Goal: Task Accomplishment & Management: Complete application form

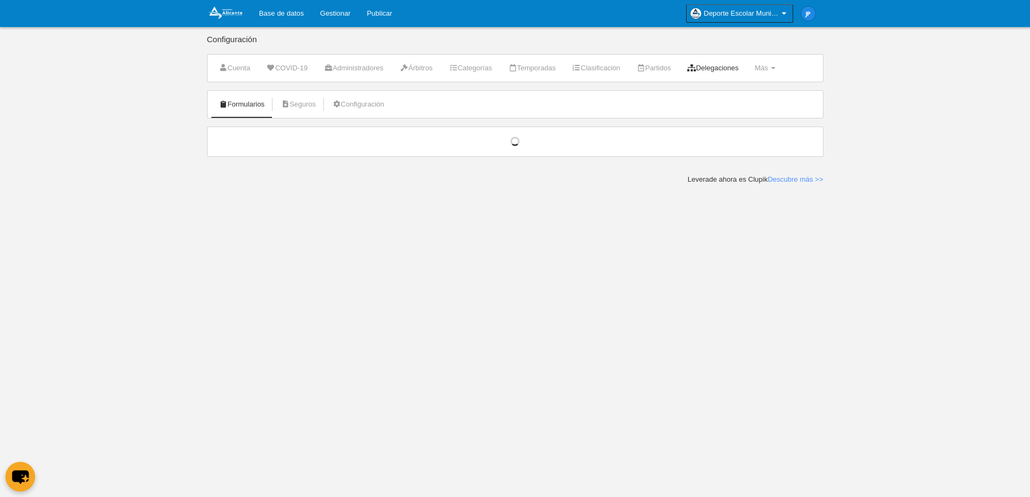
click at [739, 69] on link "Delegaciones" at bounding box center [712, 68] width 63 height 16
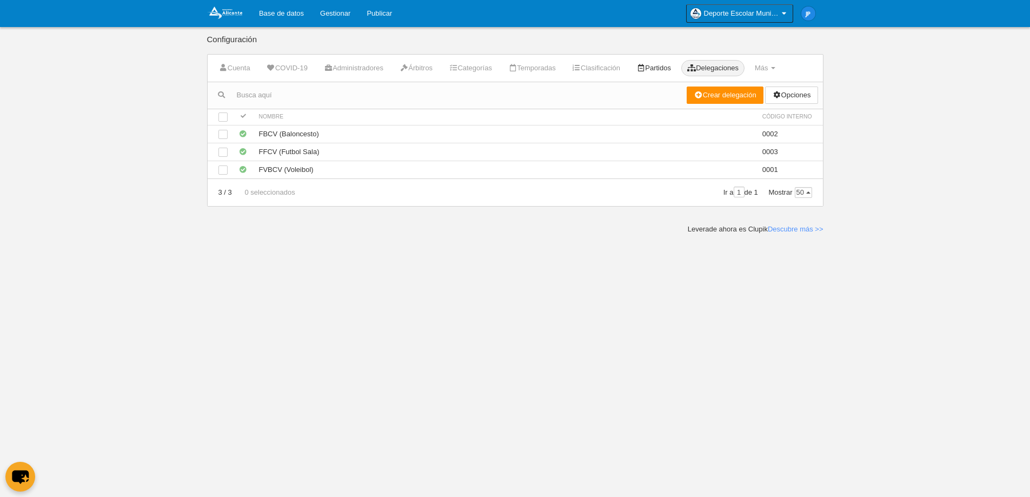
click at [677, 69] on link "Partidos" at bounding box center [653, 68] width 46 height 16
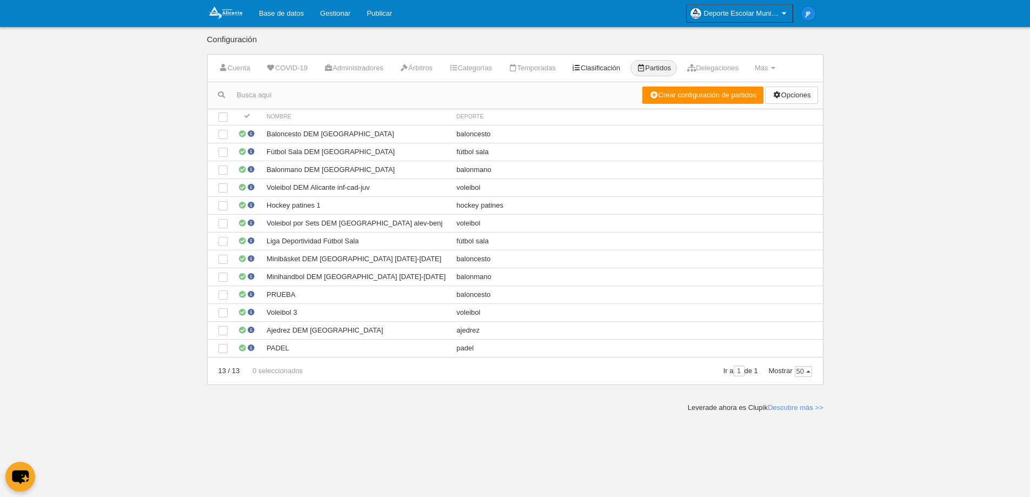
click at [608, 67] on link "Clasificación" at bounding box center [596, 68] width 60 height 16
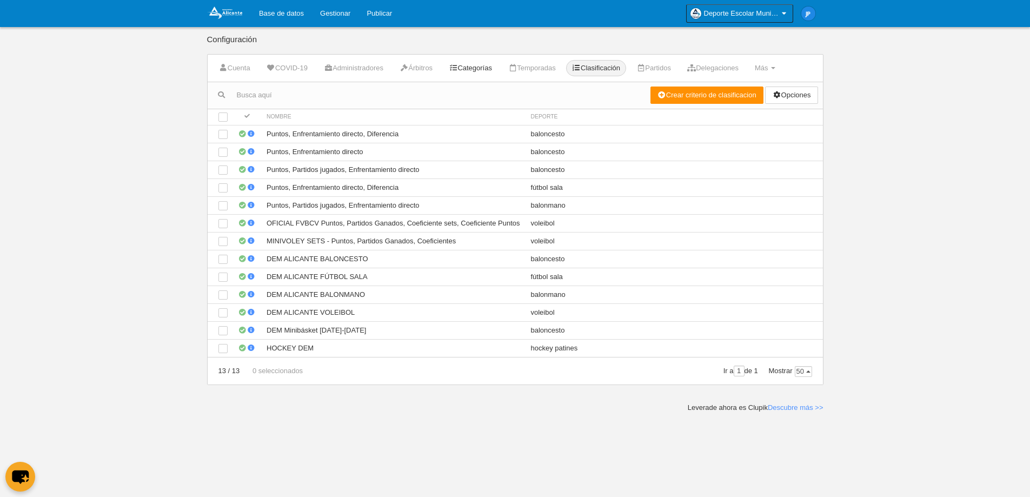
click at [491, 65] on link "Categorías" at bounding box center [470, 68] width 55 height 16
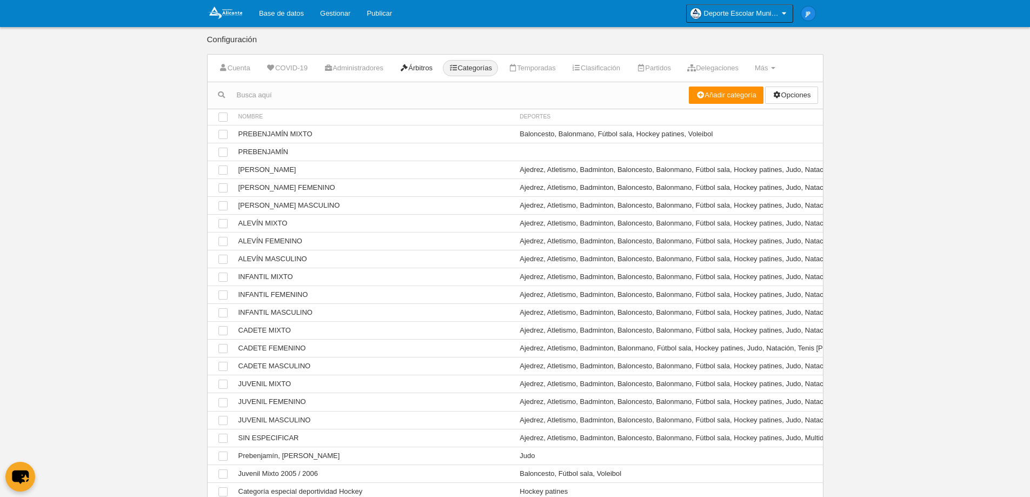
click at [438, 67] on link "Árbitros" at bounding box center [415, 68] width 45 height 16
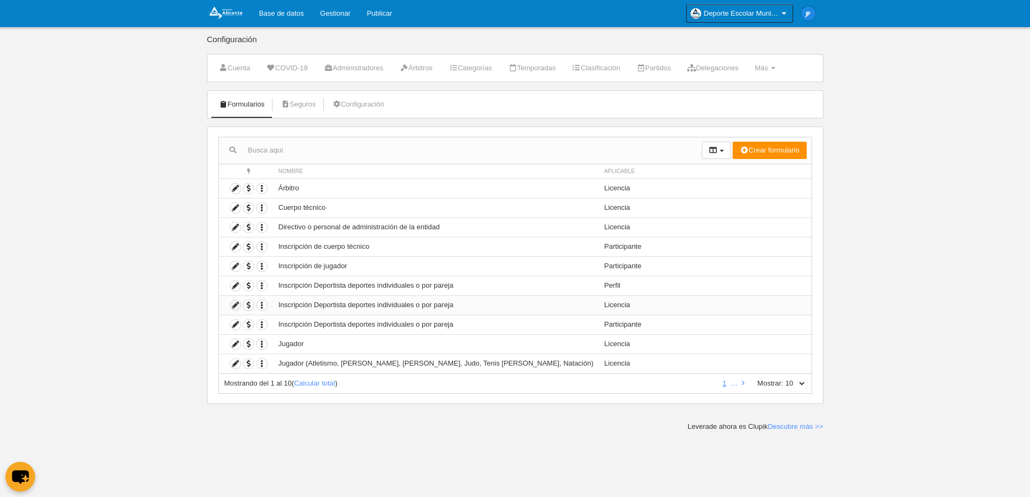
click at [237, 308] on icon at bounding box center [235, 305] width 10 height 10
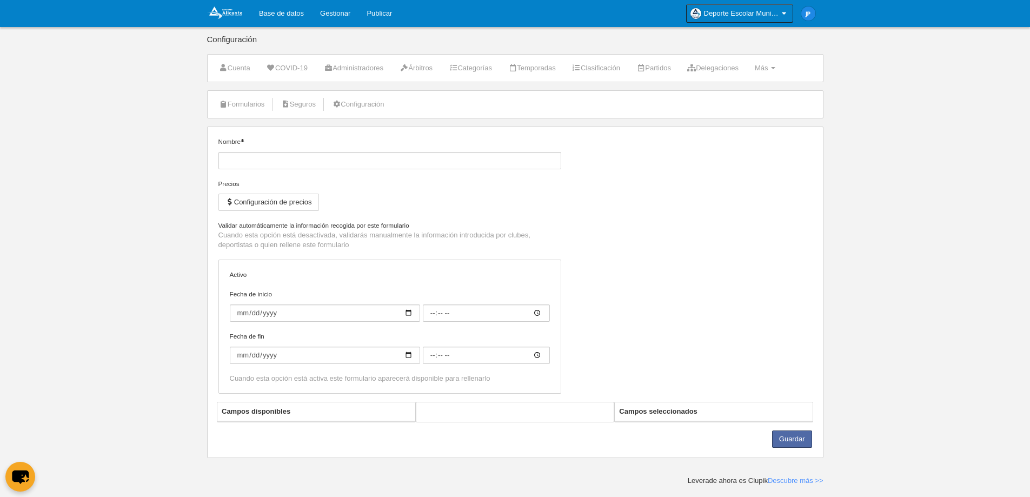
type input "Inscripción Deportista deportes individuales o por pareja"
checkbox input "true"
select select "selected"
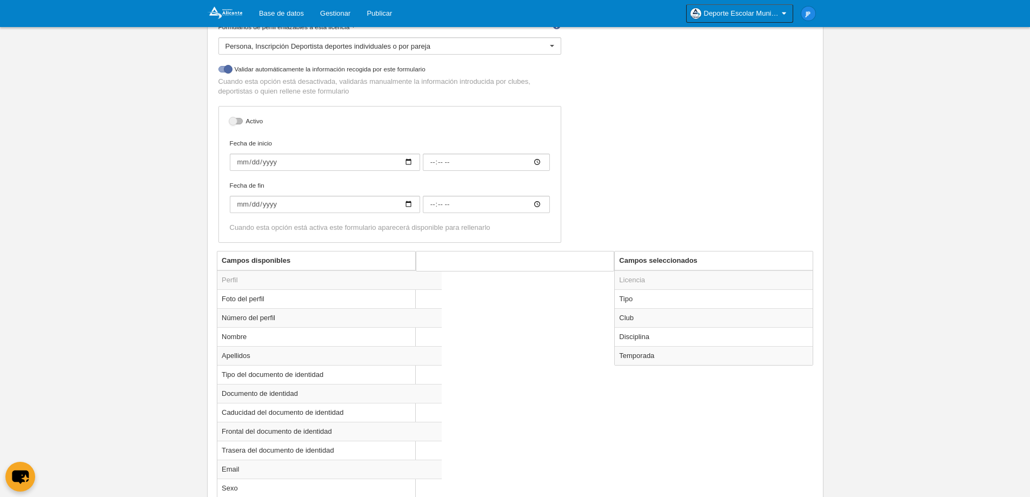
scroll to position [252, 0]
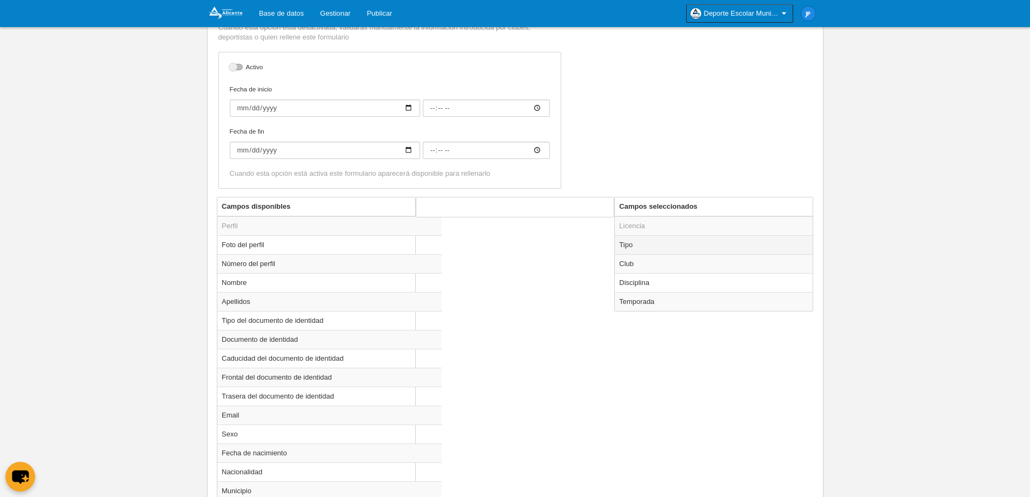
click at [668, 248] on td "Tipo" at bounding box center [714, 244] width 198 height 19
radio input "true"
select select "player"
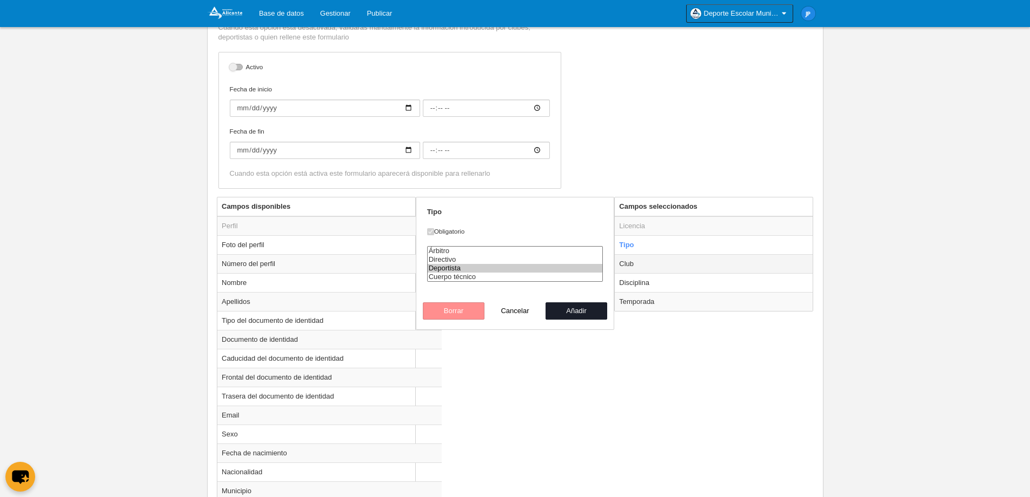
click at [668, 261] on td "Club" at bounding box center [714, 263] width 198 height 19
radio input "false"
radio input "true"
select select
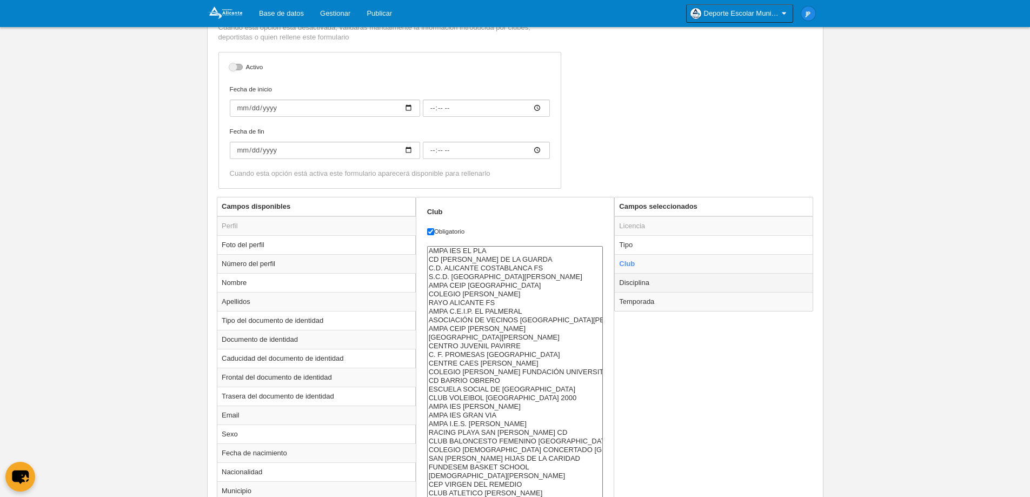
click at [669, 275] on td "Disciplina" at bounding box center [714, 282] width 198 height 19
radio input "false"
radio input "true"
select select "1"
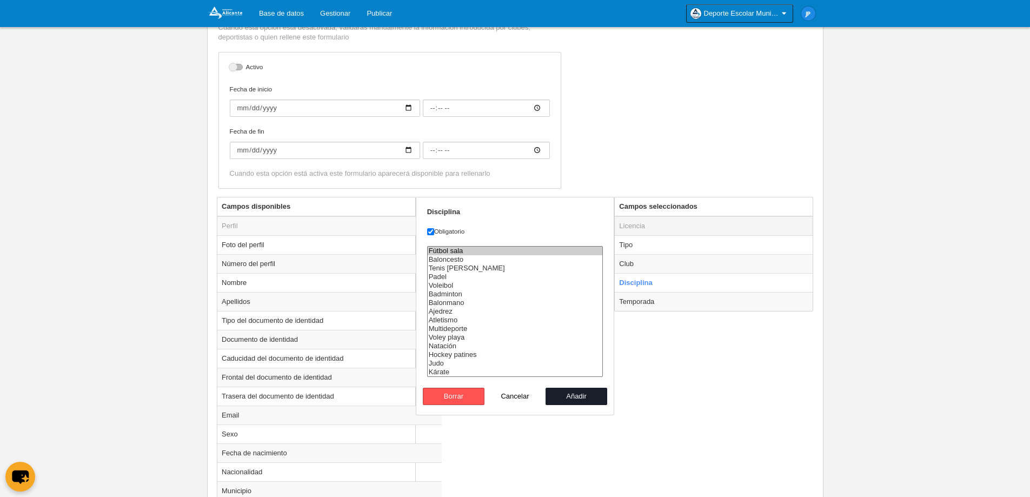
click at [669, 229] on td "Licencia" at bounding box center [714, 225] width 198 height 19
click at [512, 394] on button "Cancelar" at bounding box center [515, 396] width 62 height 17
radio input "false"
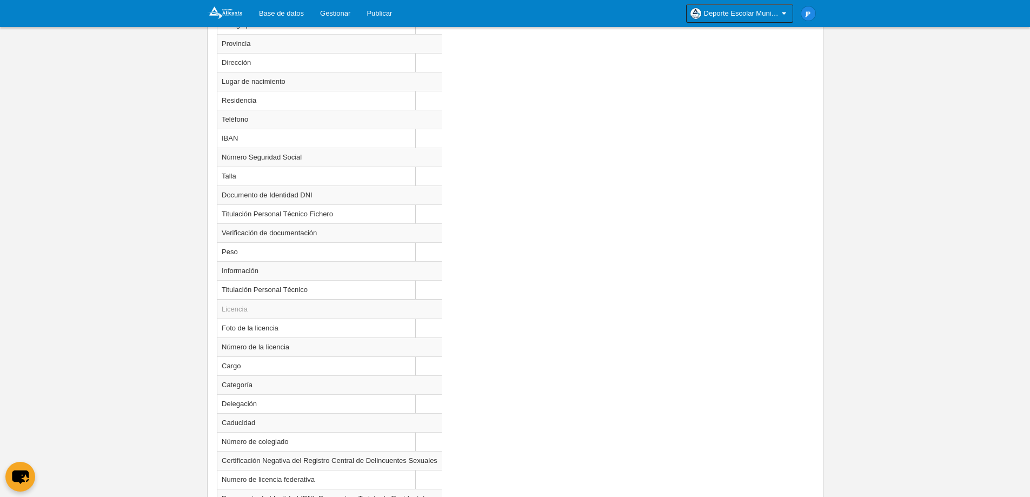
scroll to position [739, 0]
click at [303, 388] on td "Categoría" at bounding box center [329, 382] width 224 height 19
radio input "true"
select select
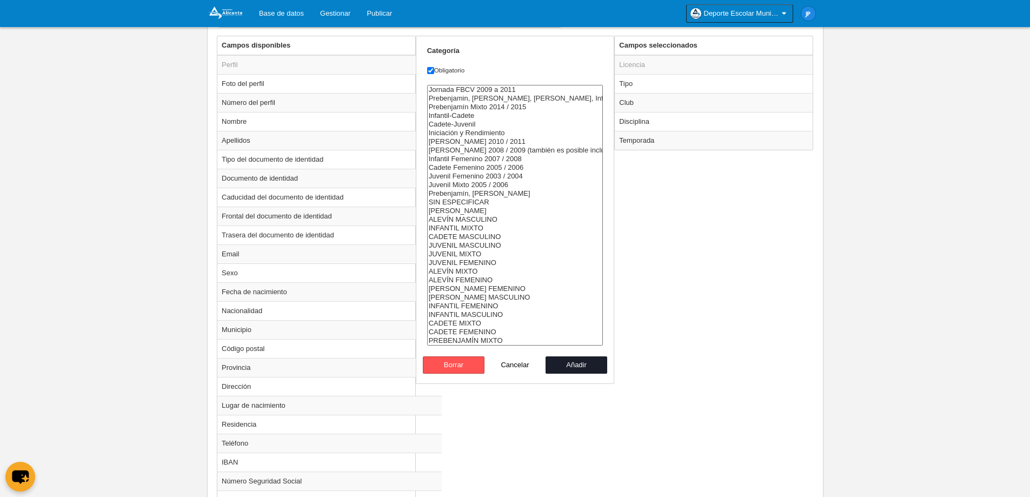
scroll to position [415, 0]
click at [452, 67] on label "Obligatorio" at bounding box center [515, 69] width 176 height 10
click at [434, 67] on input "Obligatorio" at bounding box center [430, 69] width 7 height 7
checkbox input "false"
select select "10453"
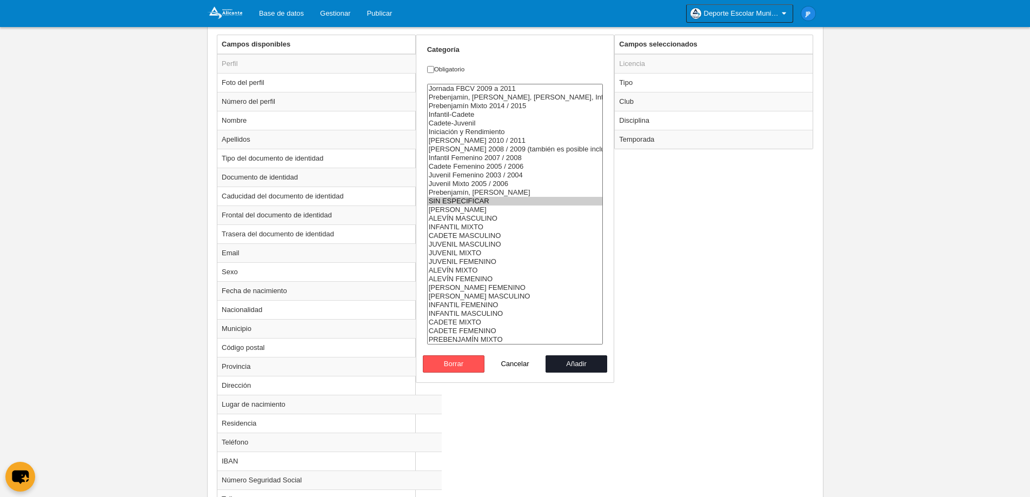
click at [483, 202] on option "SIN ESPECIFICAR" at bounding box center [515, 201] width 175 height 9
click at [566, 367] on button "Añadir" at bounding box center [576, 363] width 62 height 17
radio input "false"
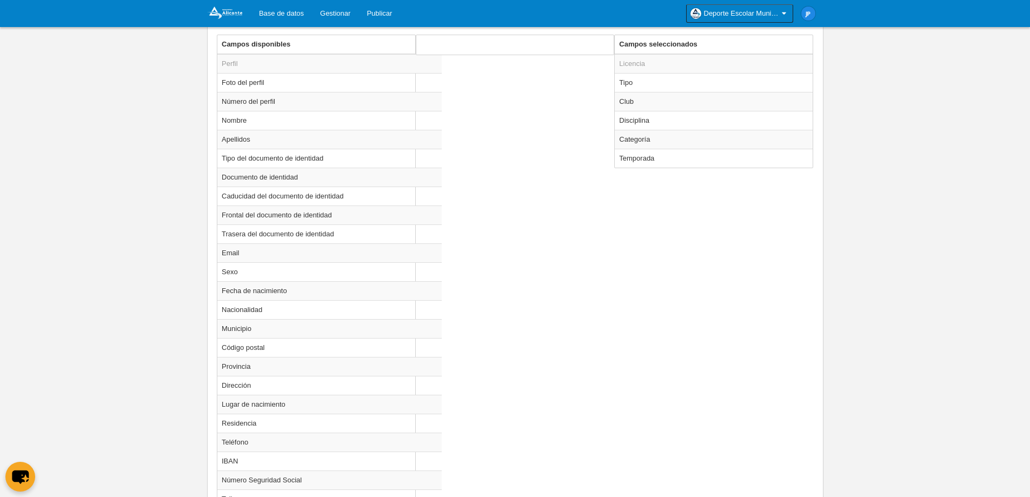
click at [648, 333] on div "Campos disponibles Perfil Foto del perfil Número del perfil Nombre Apellidos Ti…" at bounding box center [515, 475] width 602 height 880
click at [646, 148] on td "Categoría" at bounding box center [714, 139] width 198 height 19
radio input "true"
select select "10453"
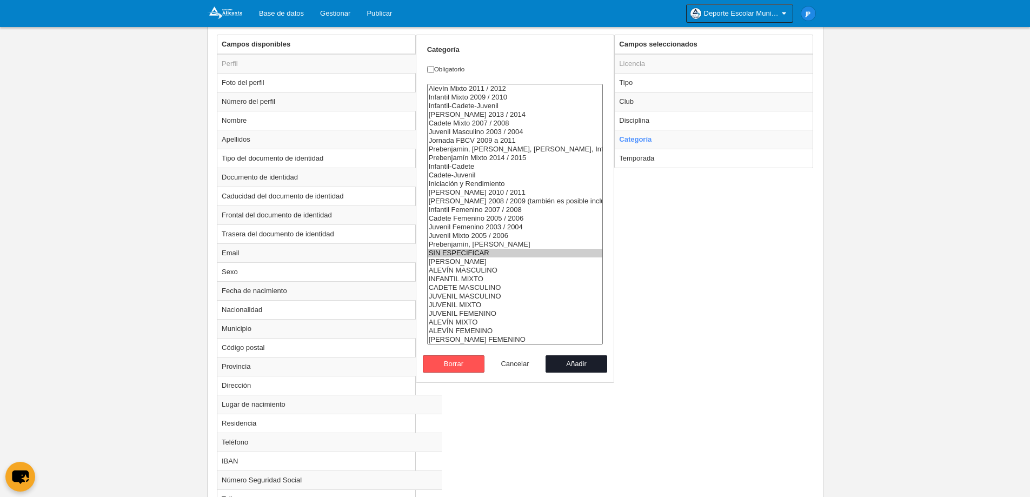
click at [528, 359] on button "Cancelar" at bounding box center [515, 363] width 62 height 17
radio input "false"
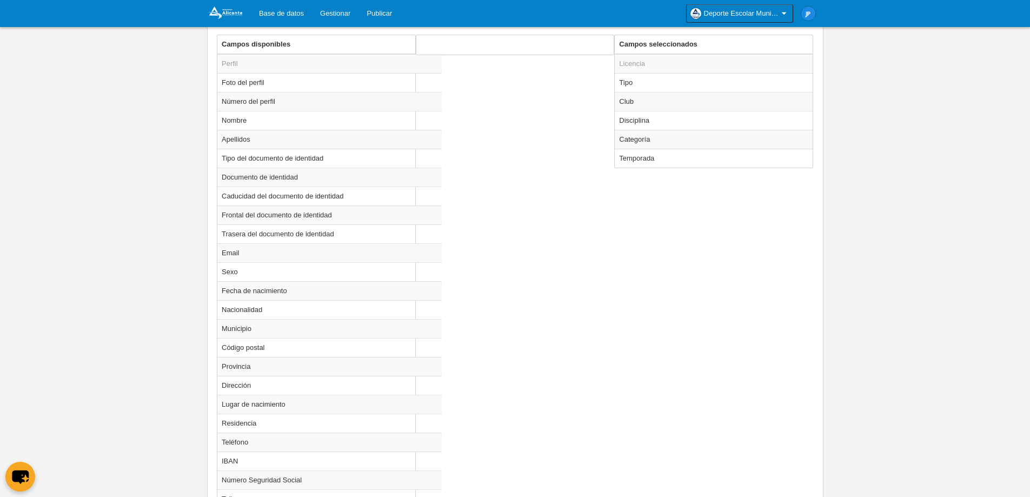
click at [643, 342] on div "Campos disponibles Perfil Foto del perfil Número del perfil Nombre Apellidos Ti…" at bounding box center [515, 475] width 602 height 880
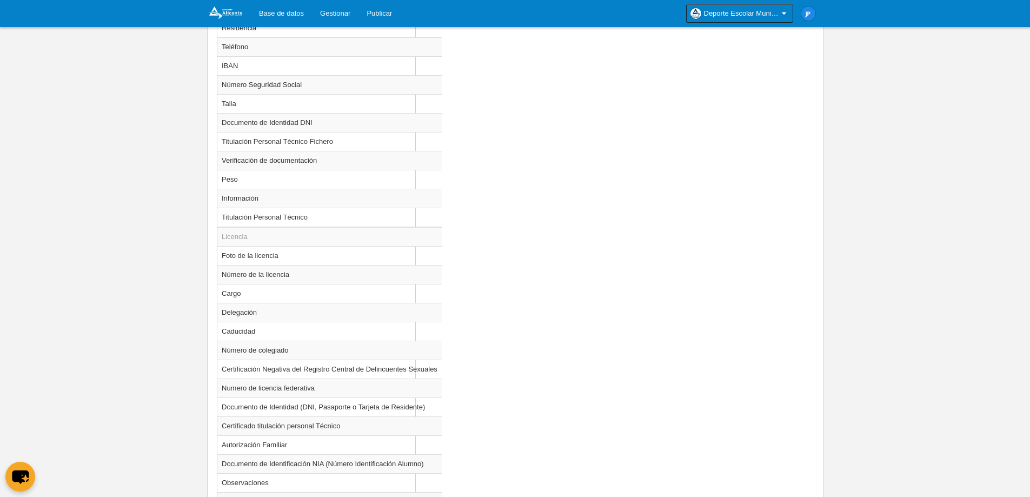
scroll to position [887, 0]
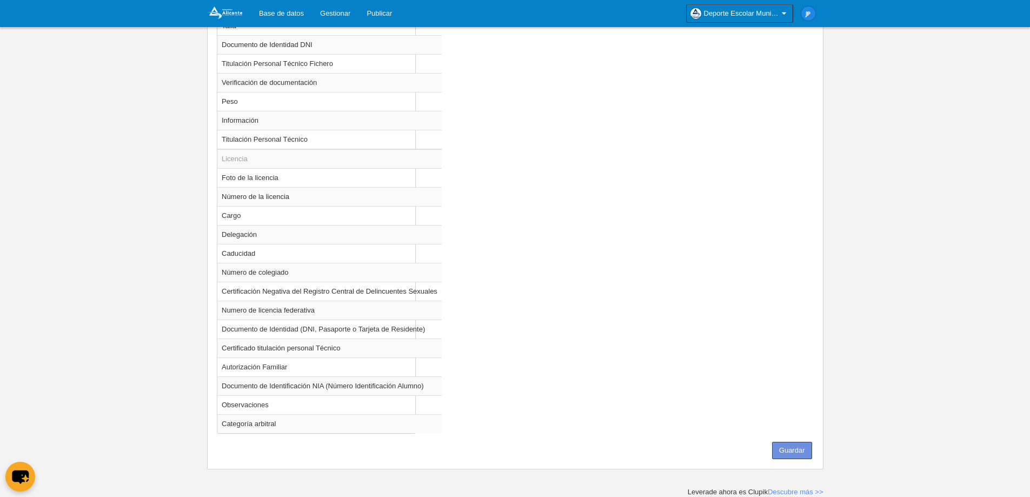
click at [798, 458] on button "Guardar" at bounding box center [792, 450] width 40 height 17
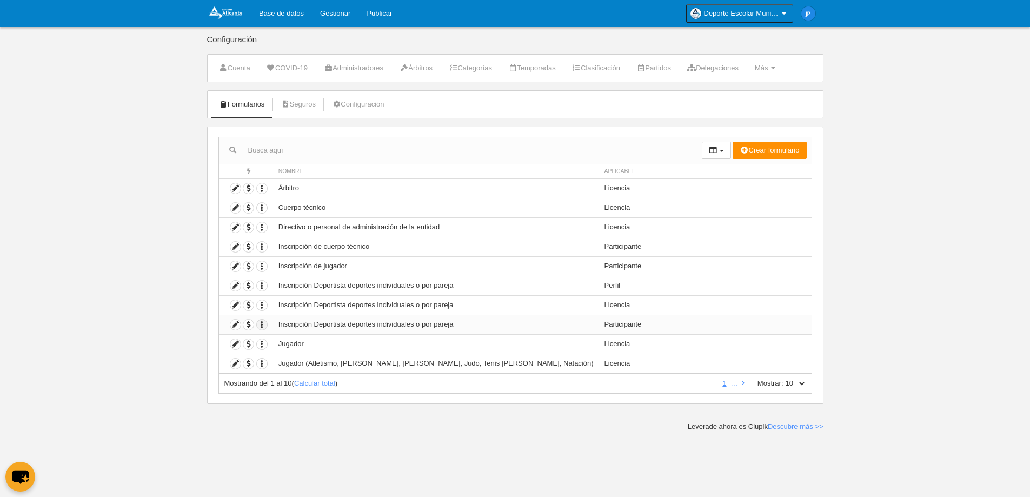
click at [263, 325] on icon "button" at bounding box center [262, 324] width 10 height 10
click at [237, 322] on icon at bounding box center [235, 324] width 10 height 10
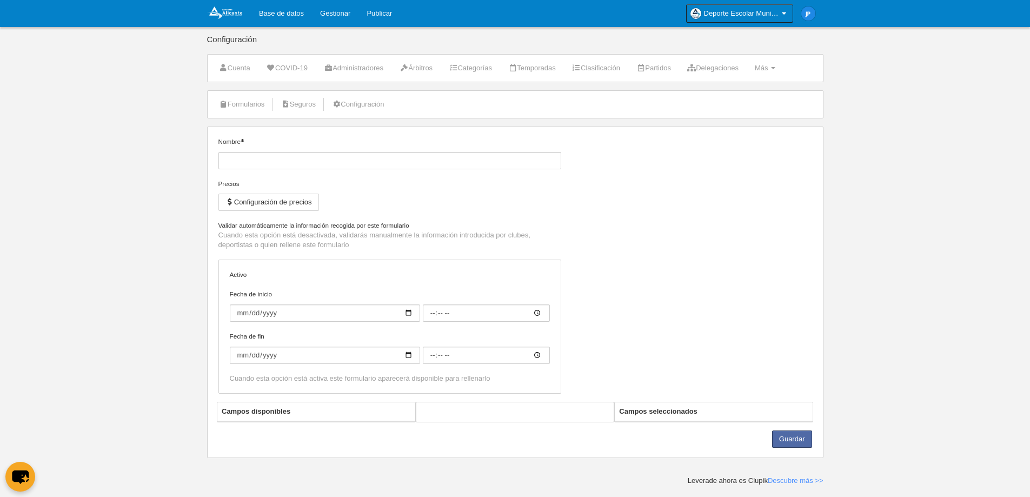
type input "Inscripción Deportista deportes individuales o por pareja"
checkbox input "true"
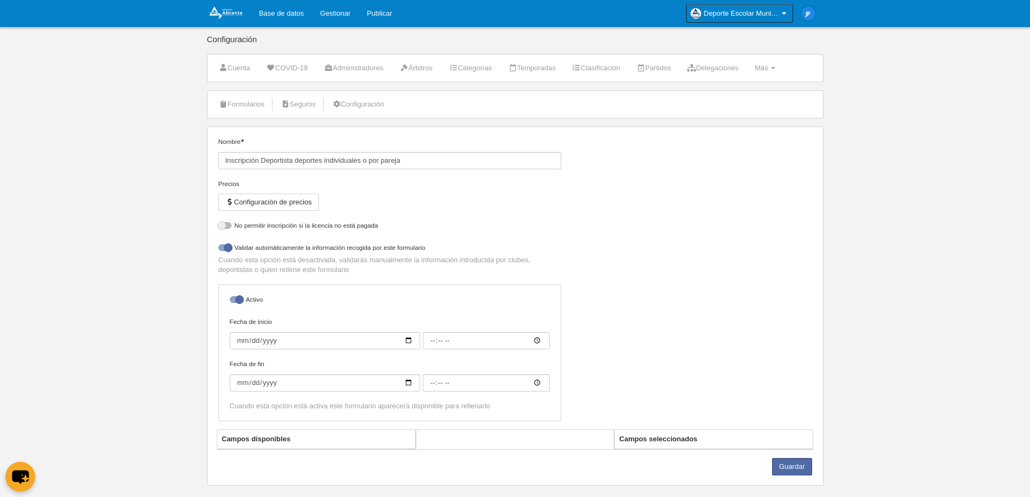
select select "selected"
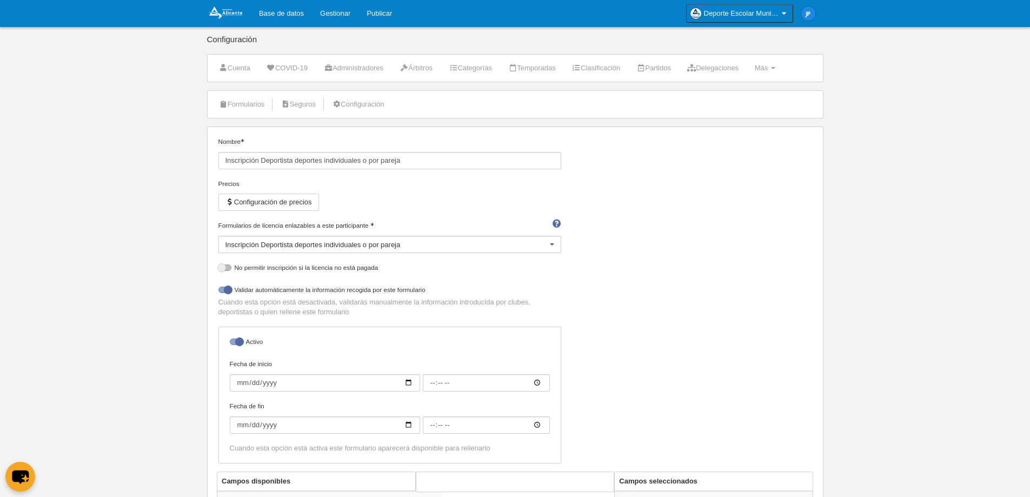
click at [395, 242] on div "Inscripción Deportista deportes individuales o por pareja" at bounding box center [389, 244] width 343 height 17
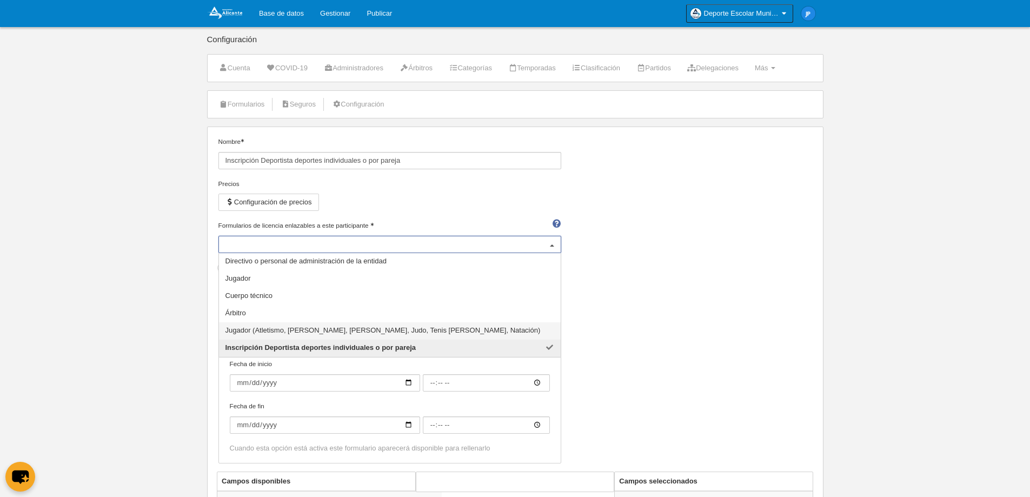
click at [472, 331] on span "Jugador (Atletismo, [PERSON_NAME], [PERSON_NAME], Judo, Tenis [PERSON_NAME], Na…" at bounding box center [390, 330] width 342 height 17
click at [472, 279] on span "Jugador" at bounding box center [397, 278] width 357 height 17
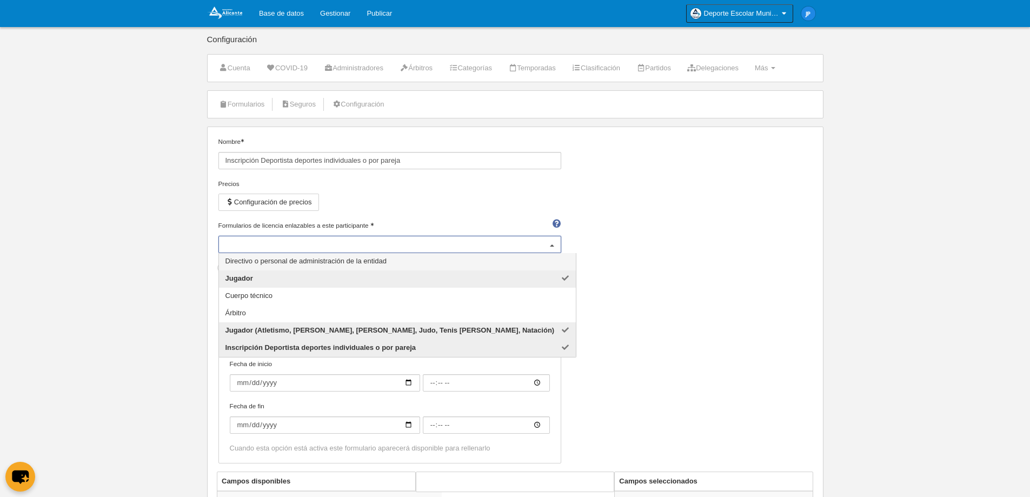
click at [728, 268] on div "Nombre Inscripción Deportista deportes individuales o por pareja [PERSON_NAME] …" at bounding box center [515, 304] width 602 height 335
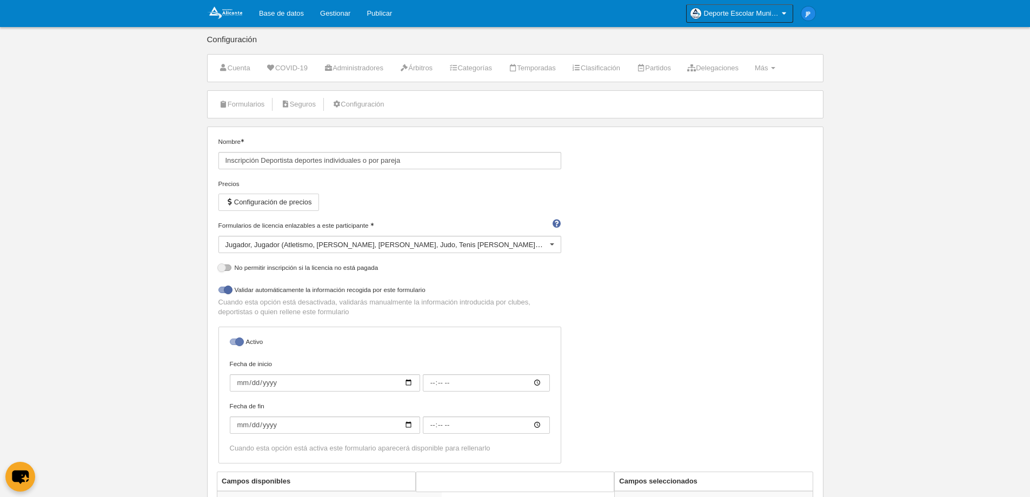
click at [243, 342] on div at bounding box center [236, 341] width 13 height 6
click at [237, 342] on input "checkbox" at bounding box center [233, 344] width 7 height 7
checkbox input "false"
click at [266, 286] on label "Validar automáticamente la información recogida por este formulario" at bounding box center [389, 291] width 343 height 12
click at [226, 289] on input "checkbox" at bounding box center [222, 292] width 7 height 7
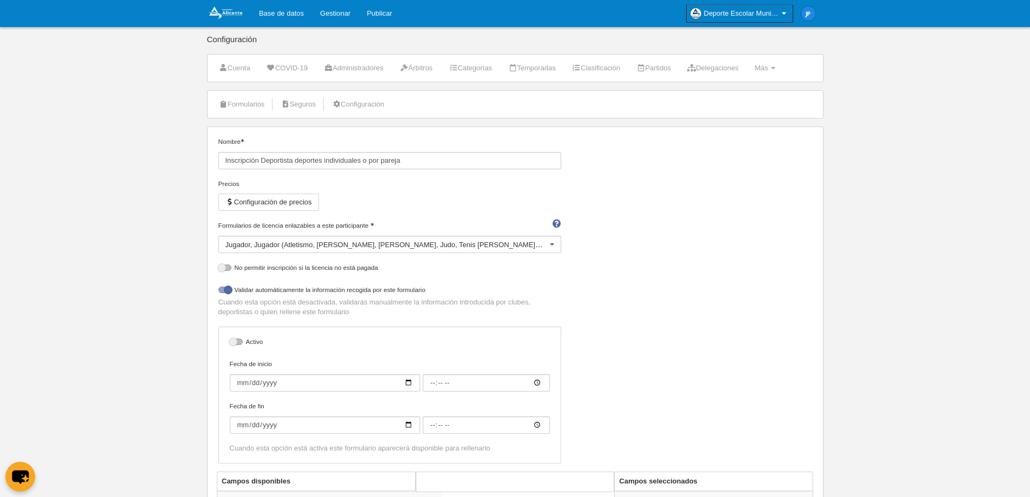
checkbox input "false"
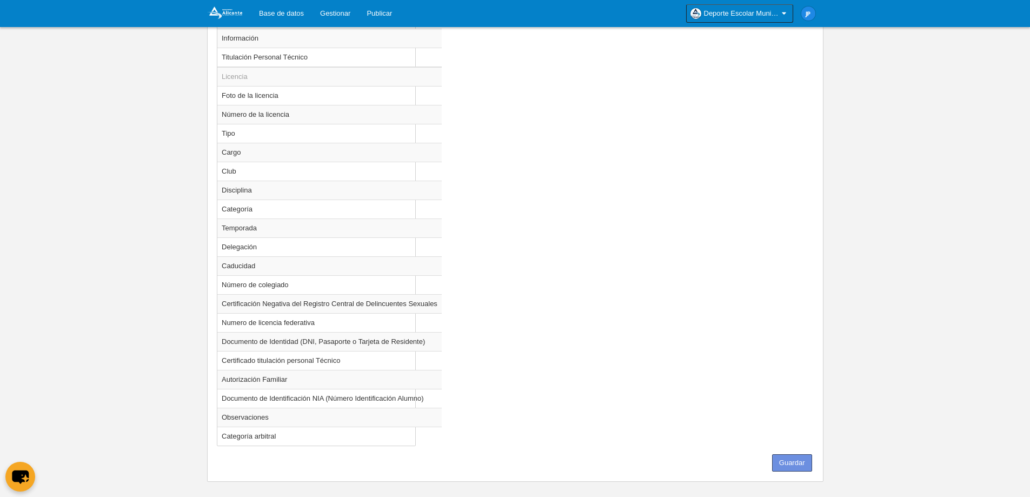
scroll to position [1004, 0]
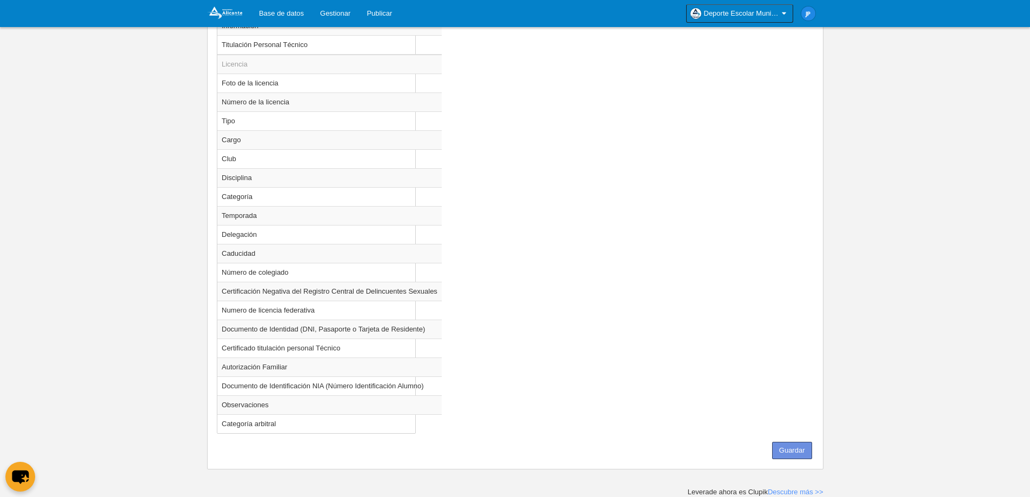
click at [793, 451] on button "Guardar" at bounding box center [792, 450] width 40 height 17
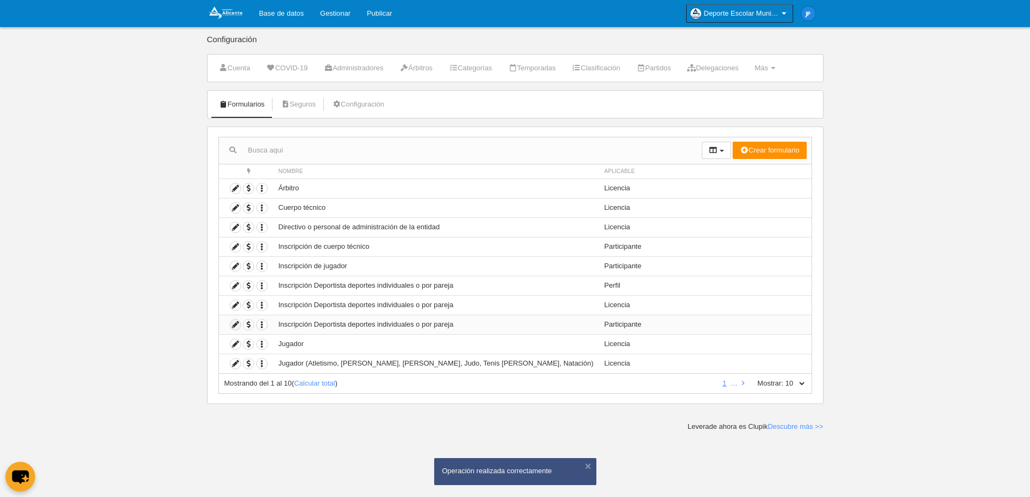
click at [236, 321] on icon at bounding box center [235, 324] width 10 height 10
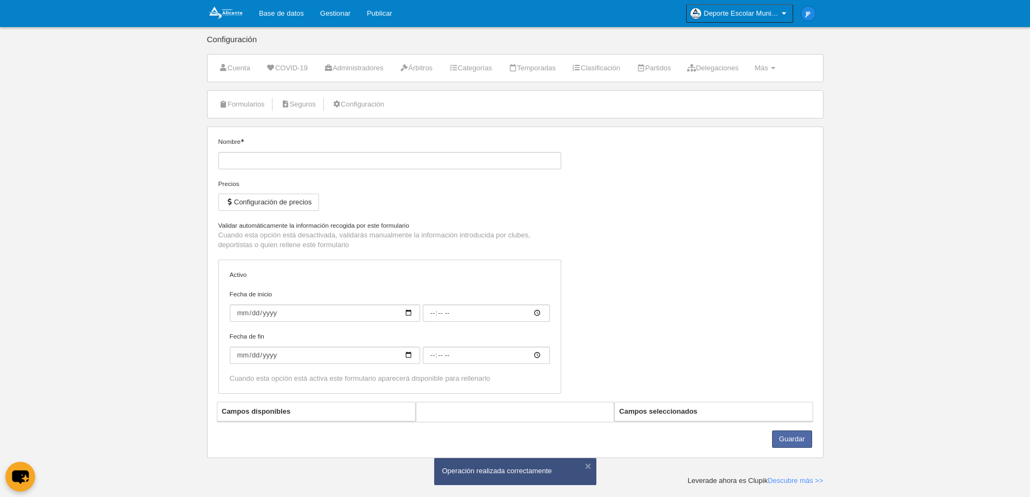
type input "Inscripción Deportista deportes individuales o por pareja"
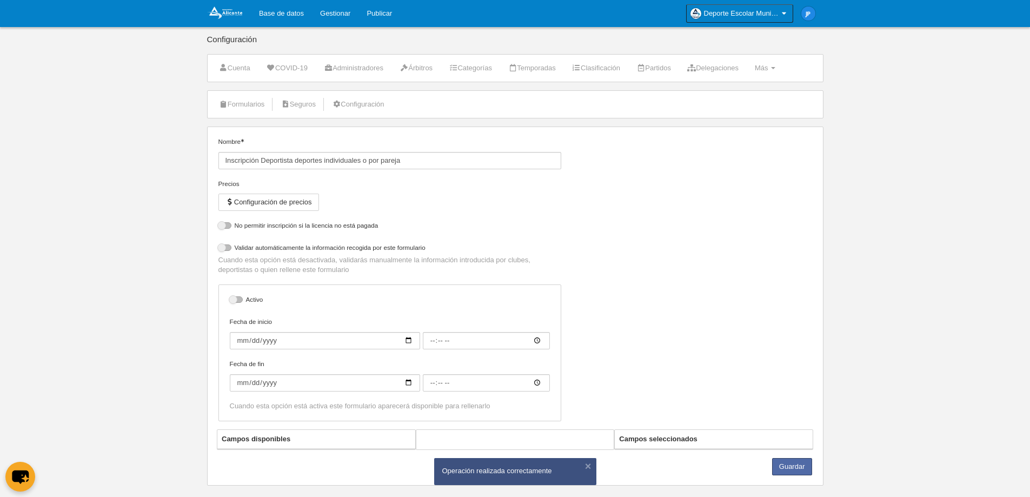
select select "selected"
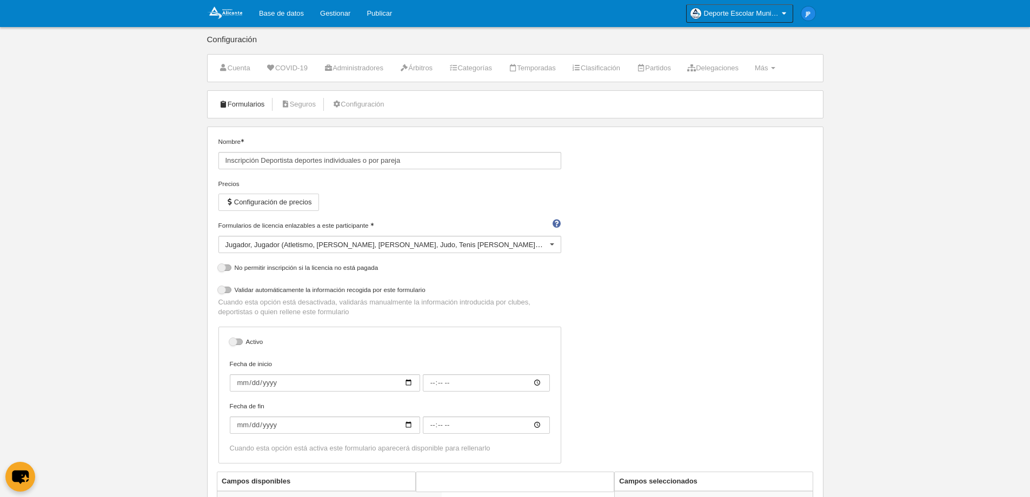
click at [247, 108] on link "Formularios" at bounding box center [242, 104] width 58 height 16
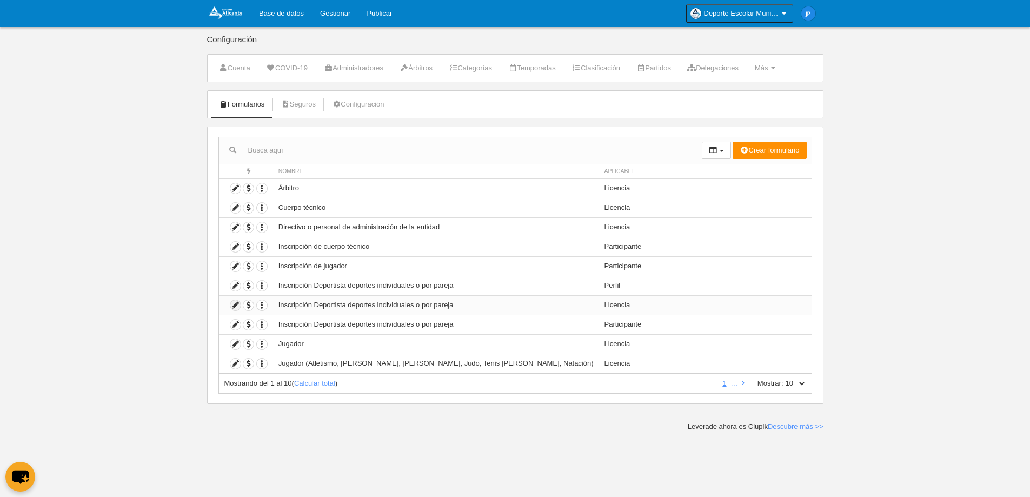
click at [235, 304] on icon at bounding box center [235, 305] width 10 height 10
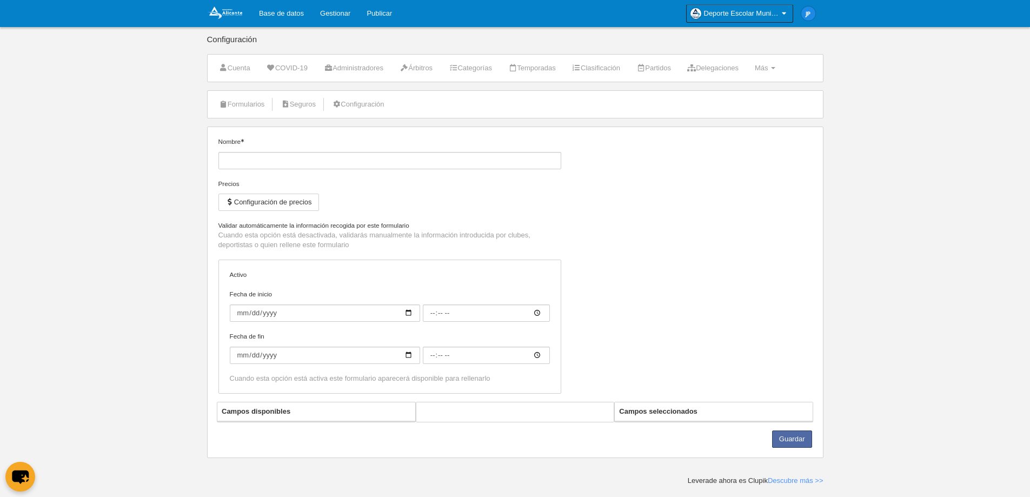
type input "Inscripción Deportista deportes individuales o por pareja"
checkbox input "true"
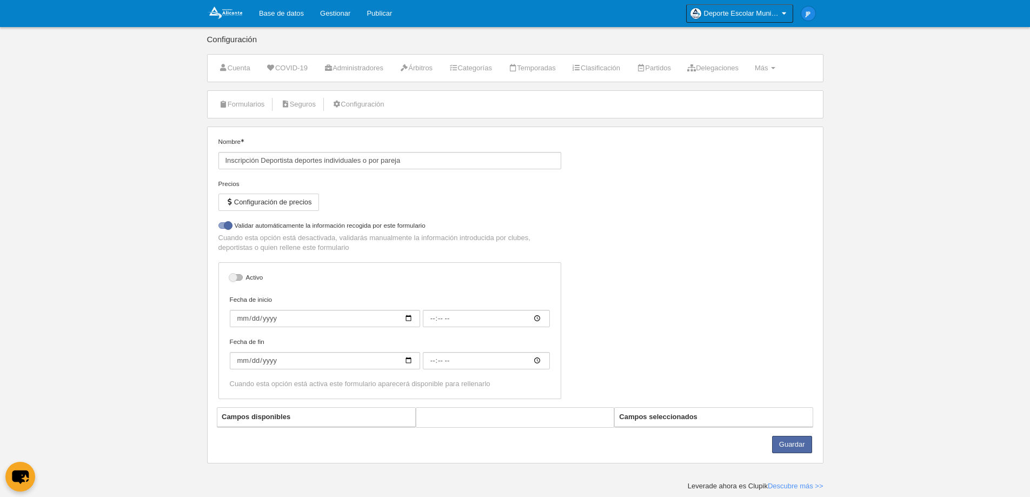
select select "selected"
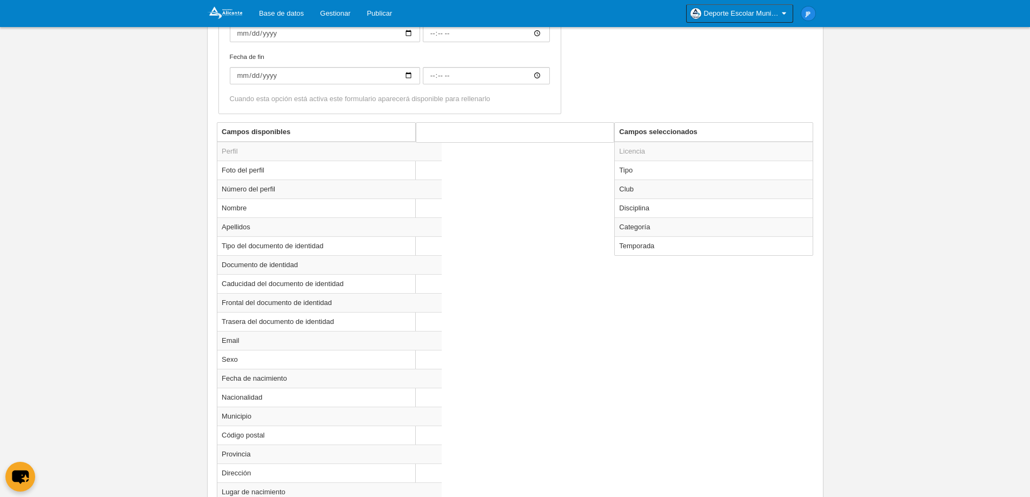
scroll to position [306, 0]
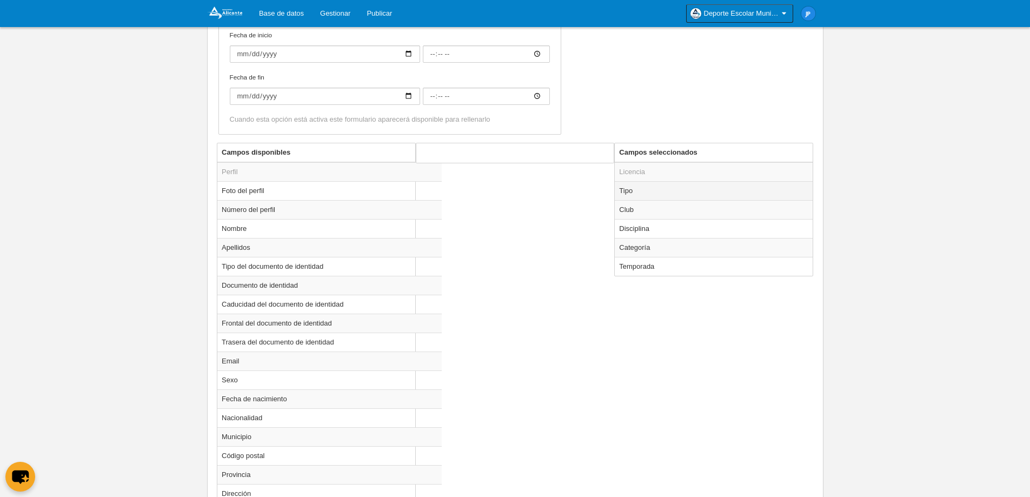
click at [658, 190] on td "Tipo" at bounding box center [714, 190] width 198 height 19
radio input "true"
select select "player"
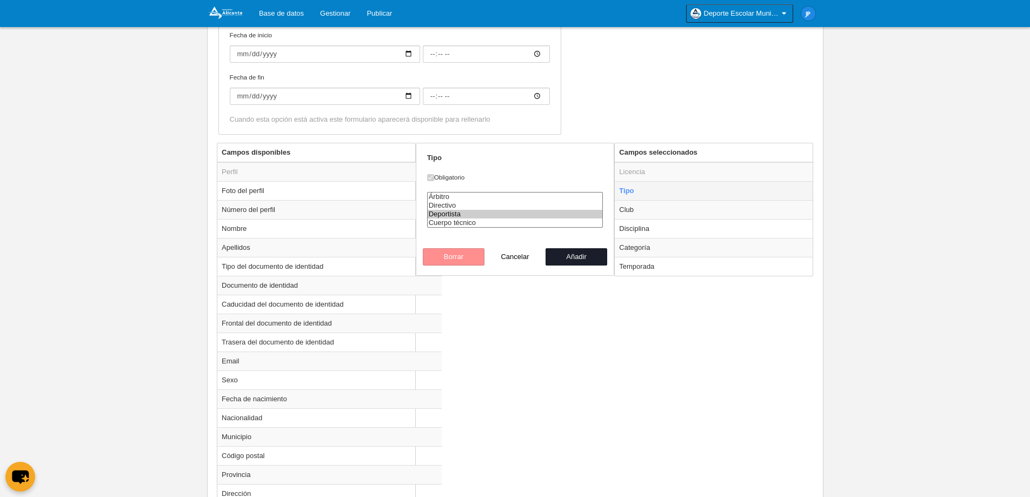
click at [658, 190] on td "Tipo" at bounding box center [714, 190] width 198 height 19
click at [657, 204] on td "Club" at bounding box center [714, 209] width 198 height 19
radio input "false"
radio input "true"
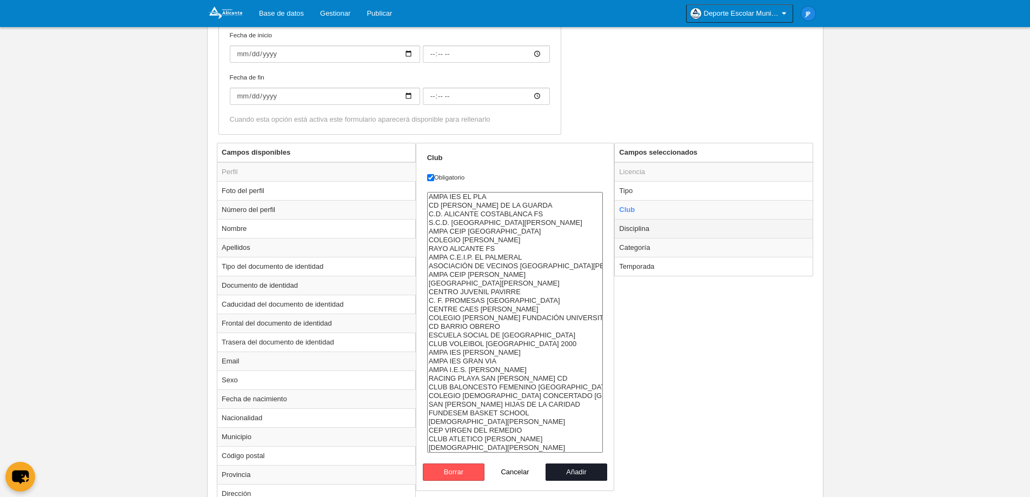
click at [652, 227] on td "Disciplina" at bounding box center [714, 228] width 198 height 19
select select "1"
radio input "false"
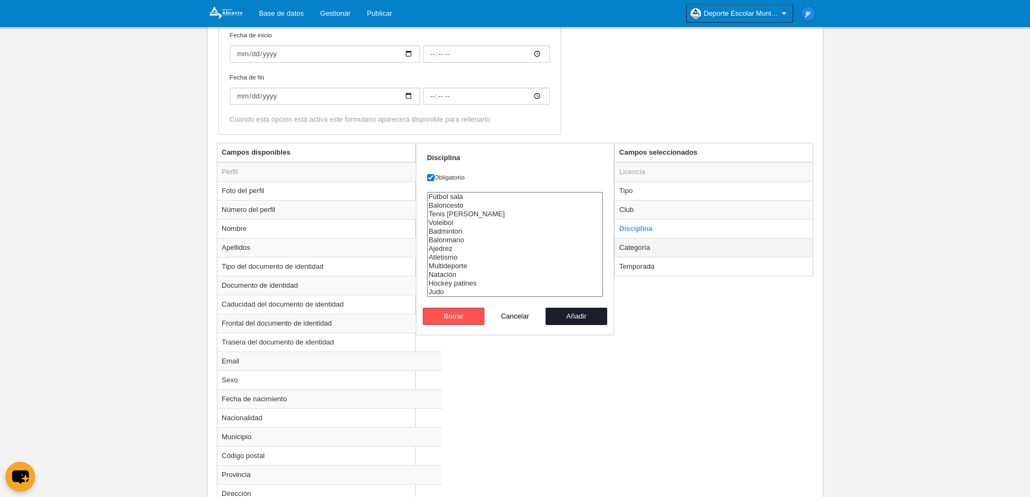
click at [652, 249] on td "Categoría" at bounding box center [714, 247] width 198 height 19
radio input "false"
radio input "true"
checkbox input "false"
select select "10453"
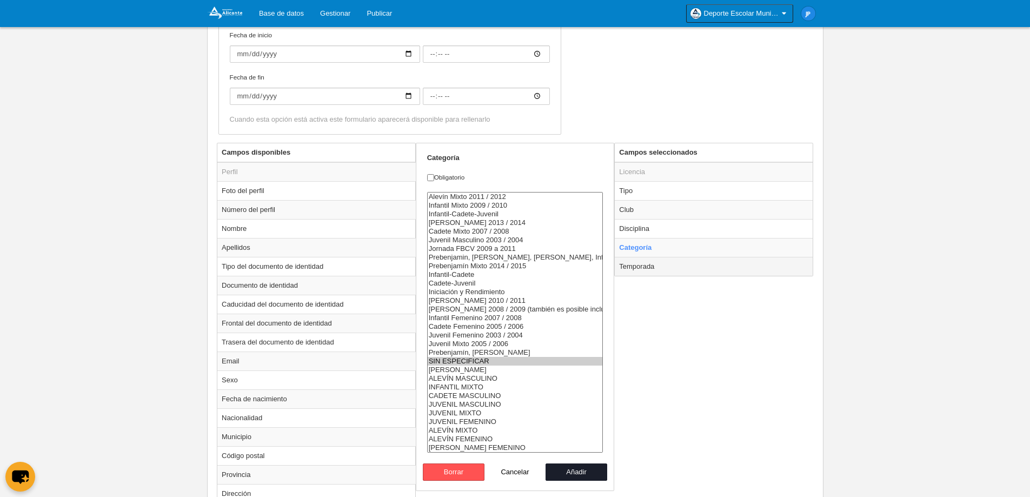
click at [660, 265] on td "Temporada" at bounding box center [714, 266] width 198 height 19
radio input "false"
radio input "true"
checkbox input "true"
select select "8607"
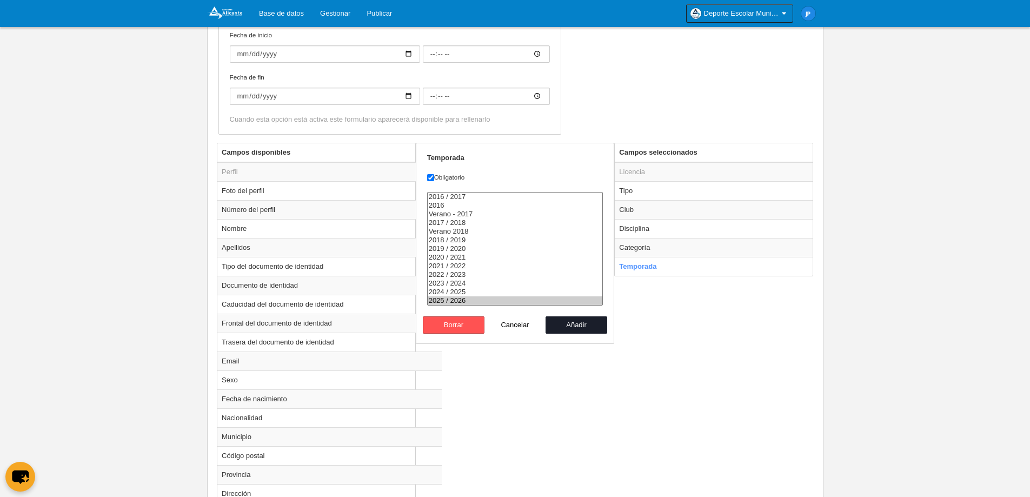
click at [518, 326] on button "Cancelar" at bounding box center [515, 324] width 62 height 17
radio input "false"
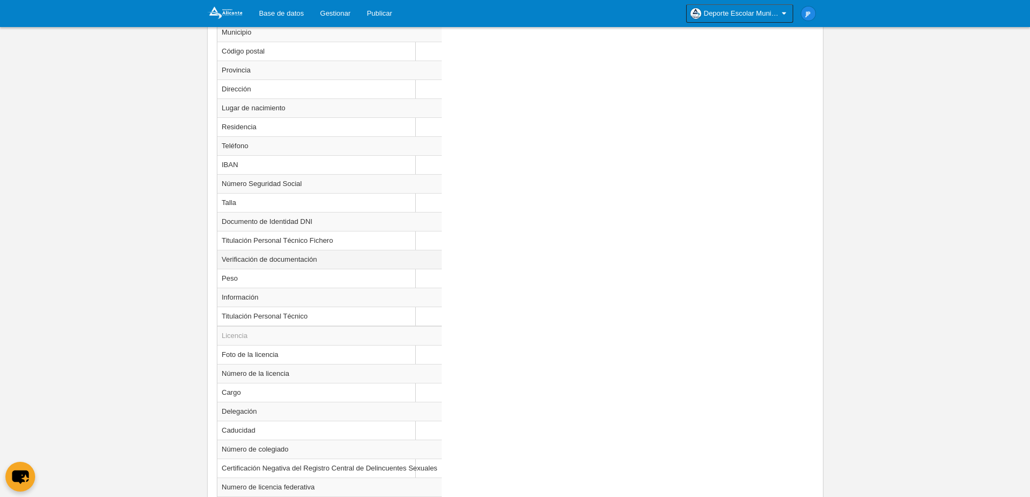
scroll to position [739, 0]
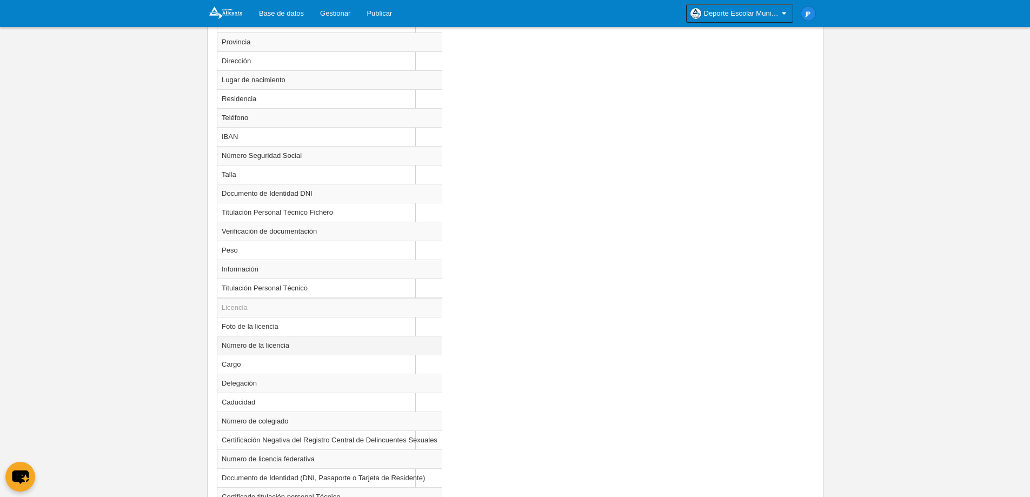
click at [311, 342] on td "Número de la licencia" at bounding box center [329, 345] width 224 height 19
radio input "true"
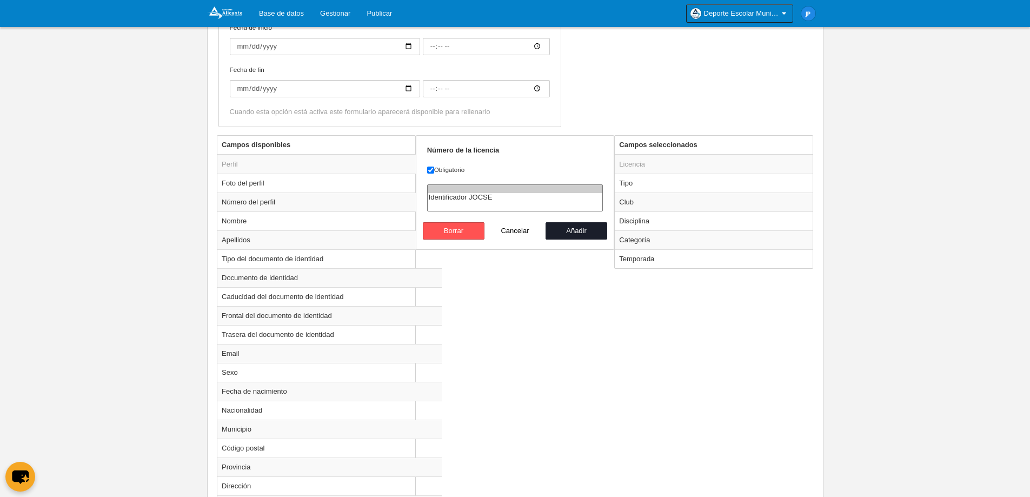
scroll to position [306, 0]
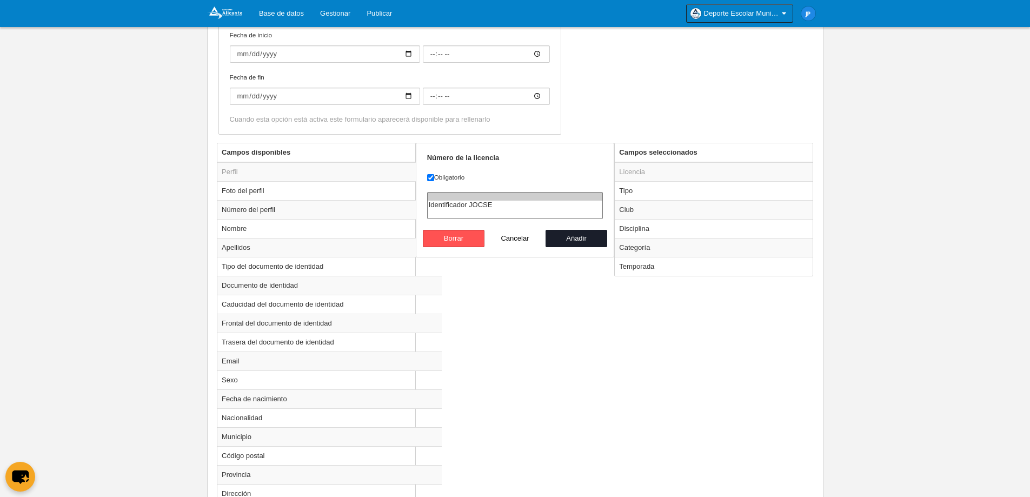
select select "22"
click at [488, 207] on option "Identificador JOCSE" at bounding box center [515, 205] width 175 height 9
click at [564, 237] on button "Añadir" at bounding box center [576, 238] width 62 height 17
radio input "false"
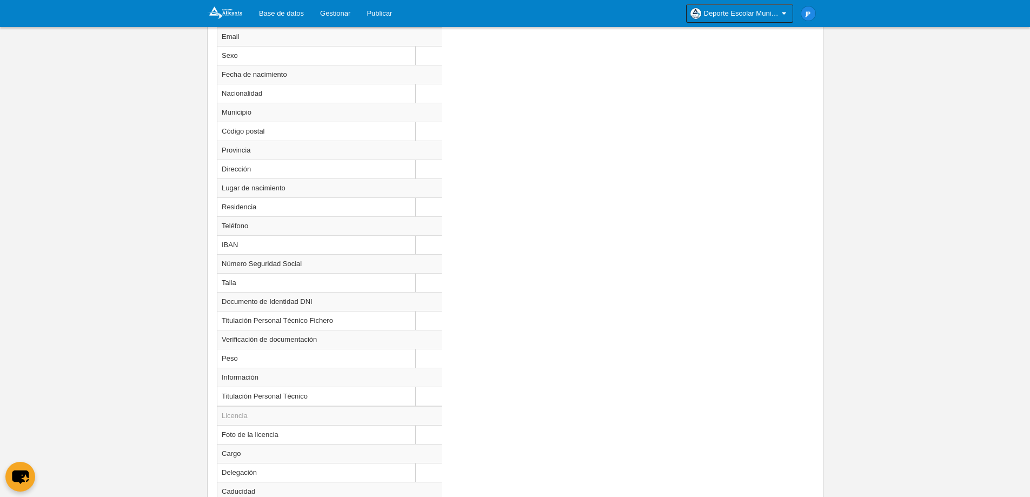
scroll to position [869, 0]
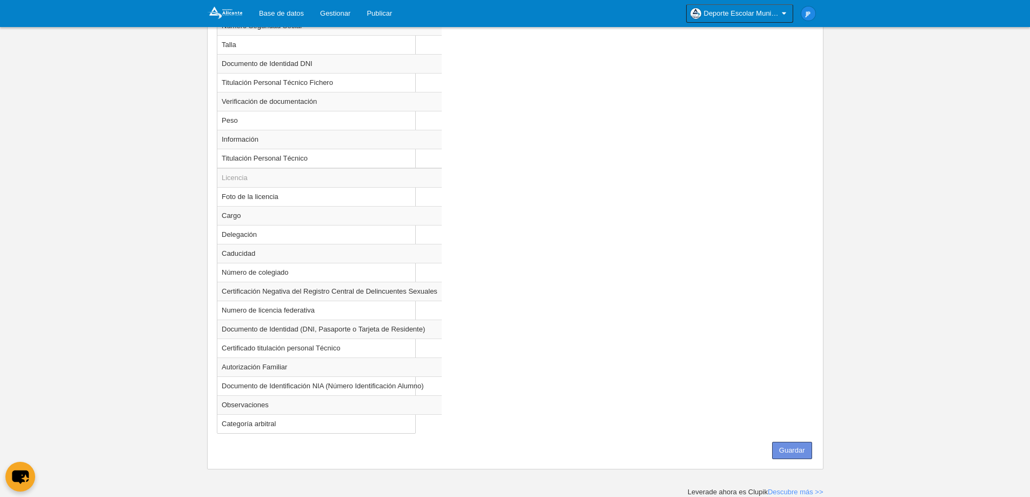
click at [800, 444] on button "Guardar" at bounding box center [792, 450] width 40 height 17
